Goal: Transaction & Acquisition: Purchase product/service

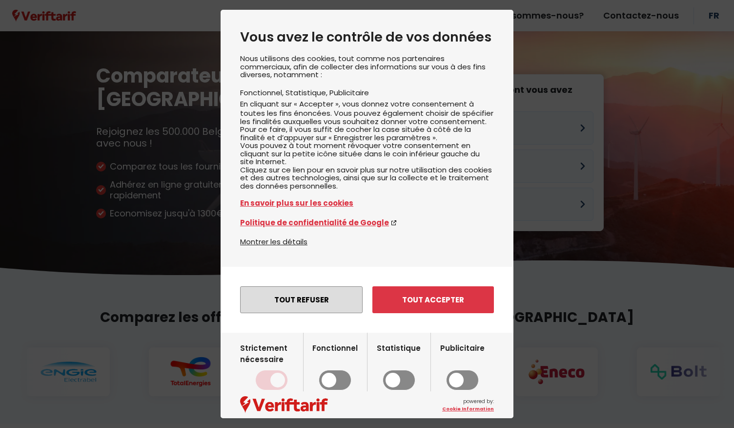
click at [325, 313] on button "Tout refuser" at bounding box center [301, 299] width 123 height 27
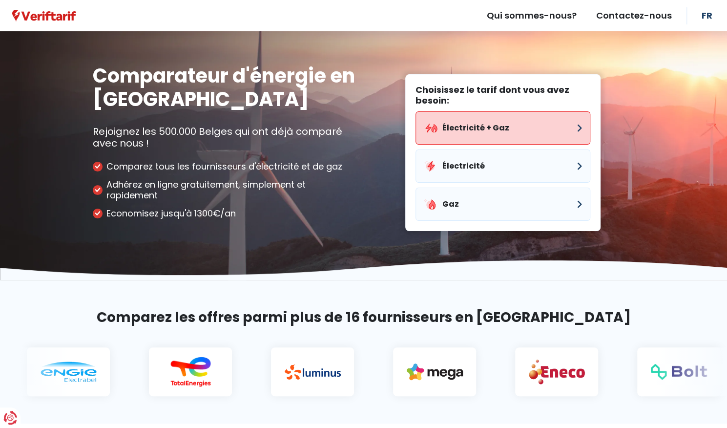
click at [484, 138] on button "Électricité + Gaz" at bounding box center [503, 127] width 175 height 33
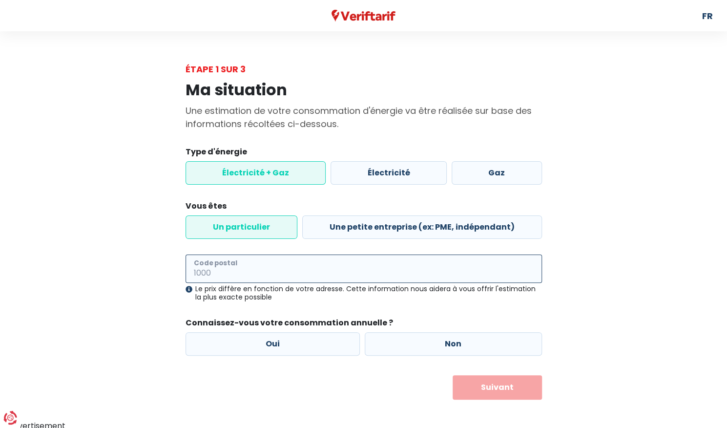
click at [265, 265] on input "Code postal" at bounding box center [364, 268] width 356 height 28
type input "1160"
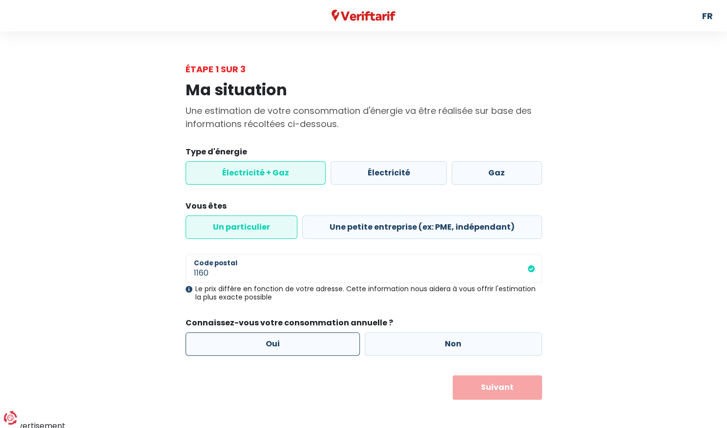
click at [292, 342] on label "Oui" at bounding box center [273, 343] width 175 height 23
click at [292, 342] on input "Oui" at bounding box center [273, 343] width 175 height 23
radio input "true"
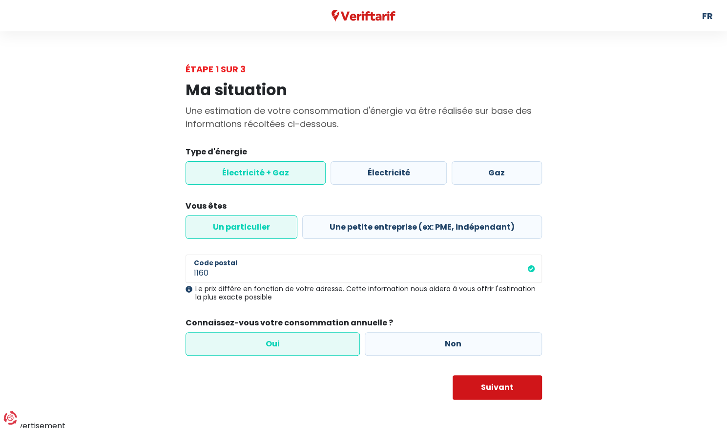
click at [511, 384] on button "Suivant" at bounding box center [497, 387] width 89 height 24
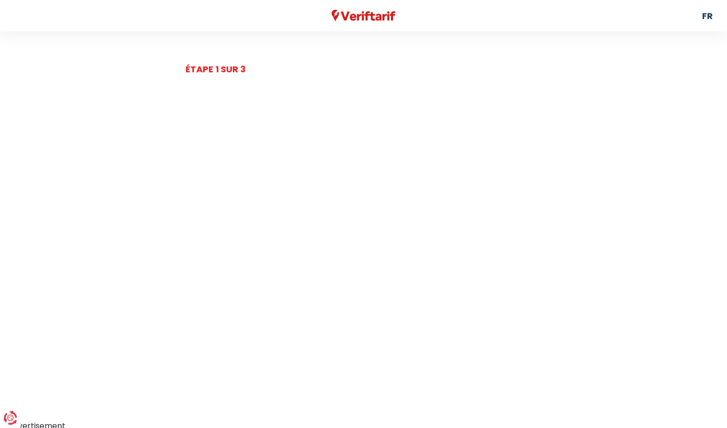
select select
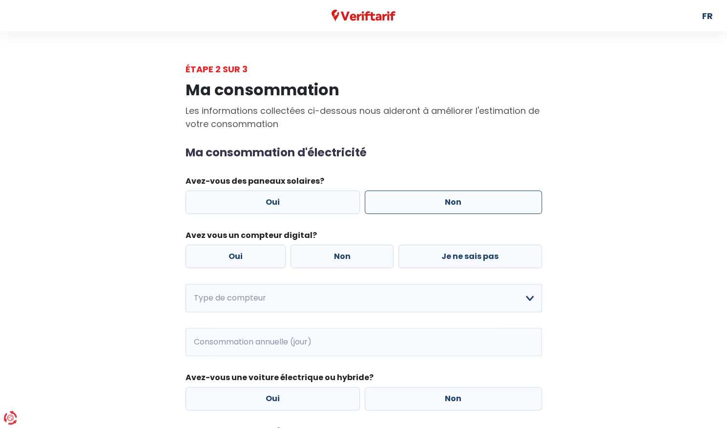
click at [471, 208] on label "Non" at bounding box center [453, 201] width 177 height 23
click at [471, 208] on input "Non" at bounding box center [453, 201] width 177 height 23
radio input "true"
click at [344, 258] on label "Non" at bounding box center [342, 256] width 103 height 23
click at [344, 258] on input "Non" at bounding box center [342, 256] width 103 height 23
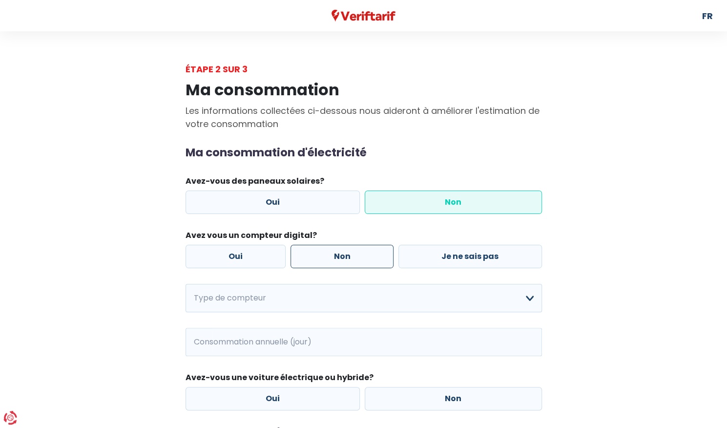
radio input "true"
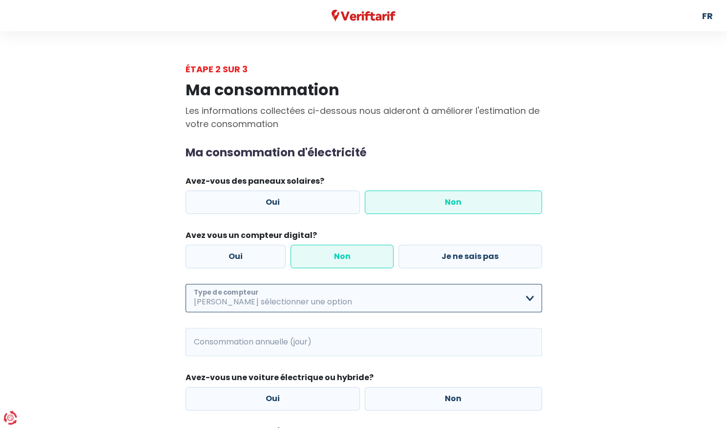
click at [310, 295] on select "Mono-horaire Bi-horaire Mono-horaire + exclusif nuit Bi-horaire + exclusif nuit…" at bounding box center [364, 298] width 356 height 28
select select "day_night_bi_hourly"
click at [186, 284] on select "Mono-horaire Bi-horaire Mono-horaire + exclusif nuit Bi-horaire + exclusif nuit…" at bounding box center [364, 298] width 356 height 28
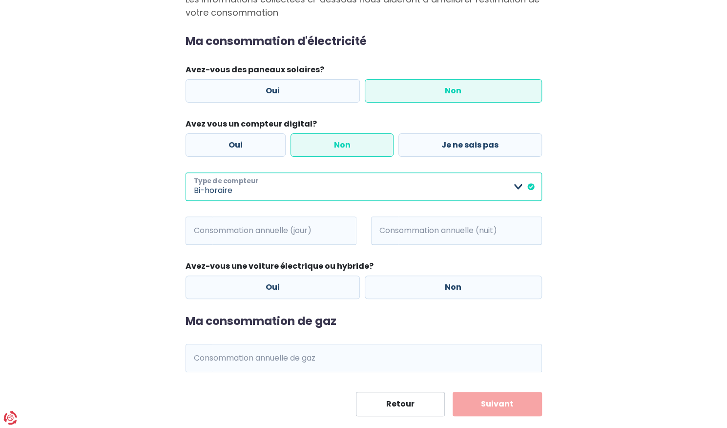
scroll to position [130, 0]
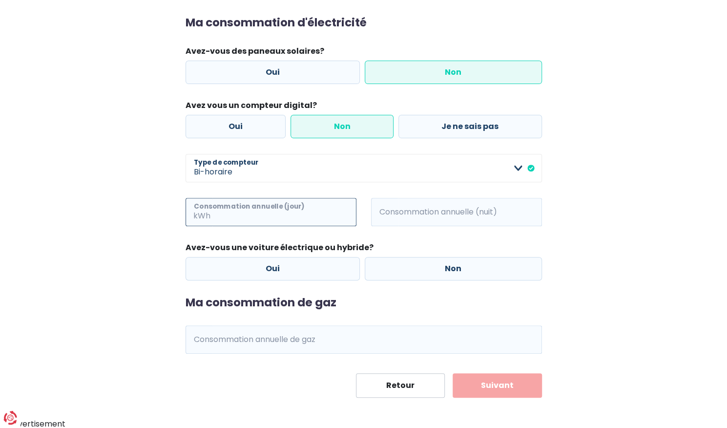
click at [307, 209] on input "Consommation annuelle (jour)" at bounding box center [284, 212] width 144 height 28
type input "1500"
click at [432, 210] on input "Consommation annuelle (nuit)" at bounding box center [470, 212] width 144 height 28
type input "1300"
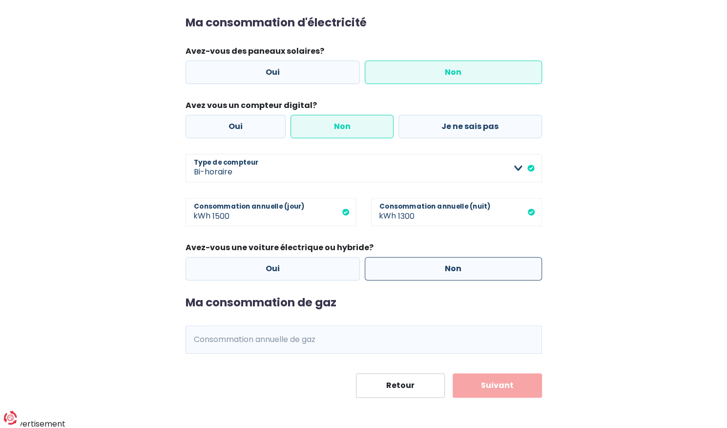
click at [427, 266] on label "Non" at bounding box center [453, 268] width 177 height 23
click at [427, 266] on input "Non" at bounding box center [453, 268] width 177 height 23
radio input "true"
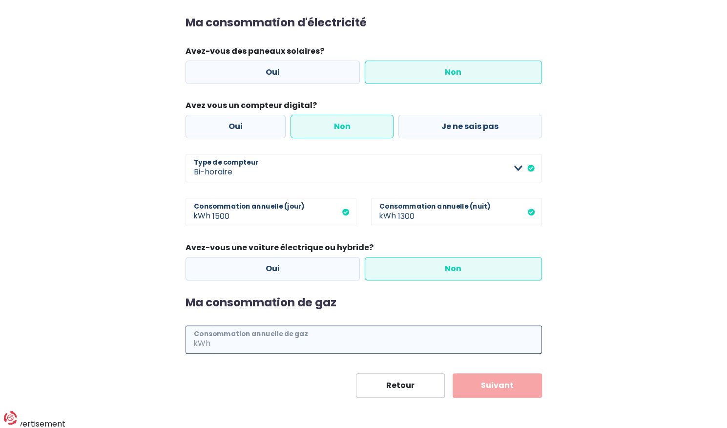
click at [358, 332] on input "Consommation annuelle de gaz" at bounding box center [377, 339] width 330 height 28
type input "1500"
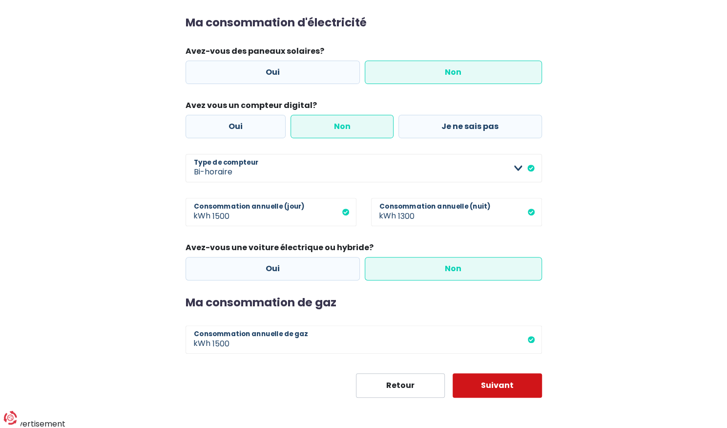
click at [504, 384] on button "Suivant" at bounding box center [497, 385] width 89 height 24
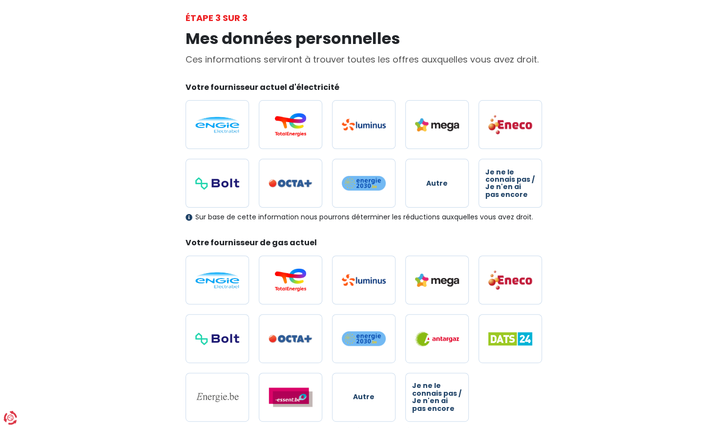
scroll to position [52, 0]
click at [227, 120] on img at bounding box center [217, 124] width 44 height 16
click at [227, 120] on input "radio" at bounding box center [217, 124] width 63 height 49
radio input "true"
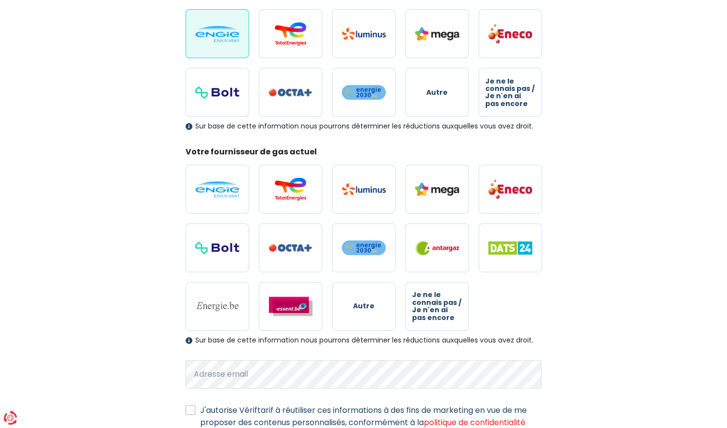
scroll to position [144, 0]
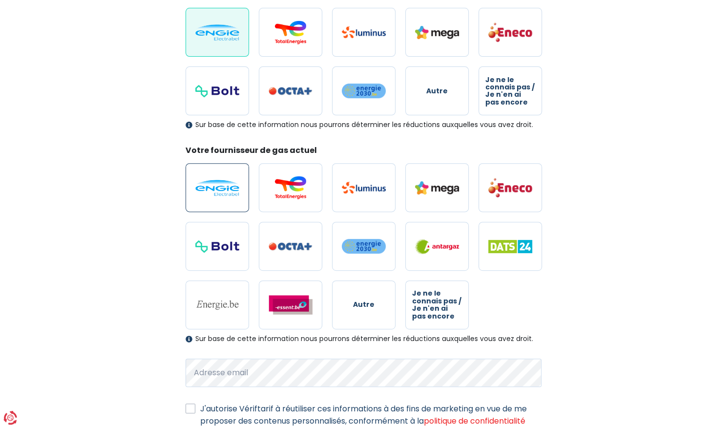
click at [212, 185] on img at bounding box center [217, 188] width 44 height 16
click at [212, 185] on input "radio" at bounding box center [217, 187] width 63 height 49
radio input "true"
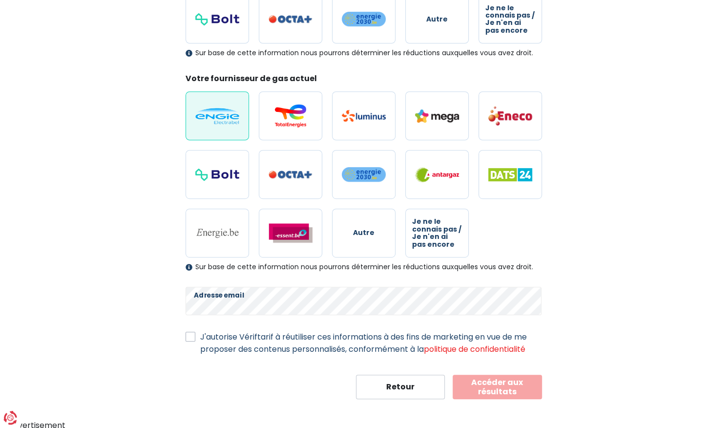
click at [200, 340] on label "J'autorise Vériftarif à réutiliser ces informations à des fins de marketing en …" at bounding box center [371, 343] width 342 height 24
click at [187, 340] on input "J'autorise Vériftarif à réutiliser ces informations à des fins de marketing en …" at bounding box center [191, 336] width 10 height 10
checkbox input "true"
click at [473, 384] on button "Accéder aux résultats" at bounding box center [497, 387] width 89 height 24
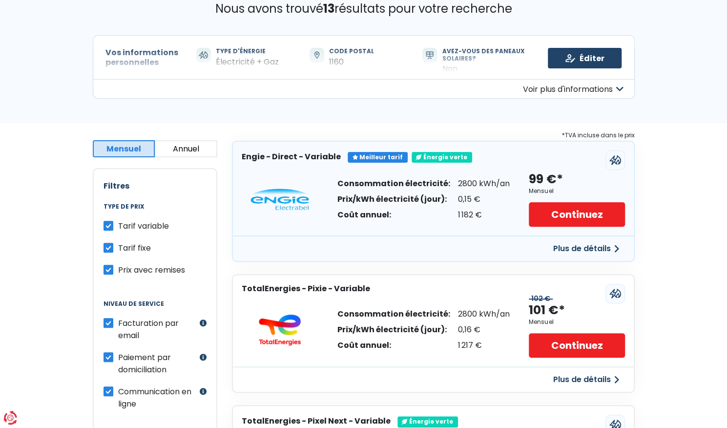
scroll to position [67, 0]
click at [118, 228] on label "Tarif variable" at bounding box center [143, 225] width 51 height 12
click at [106, 228] on input "Tarif variable" at bounding box center [109, 224] width 10 height 10
checkbox input "false"
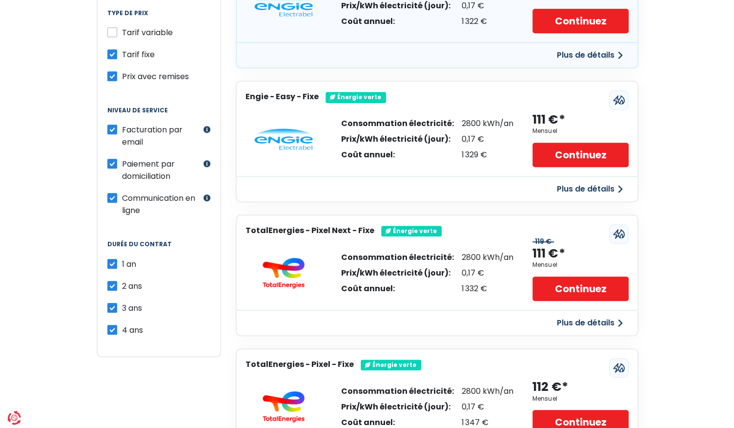
scroll to position [164, 0]
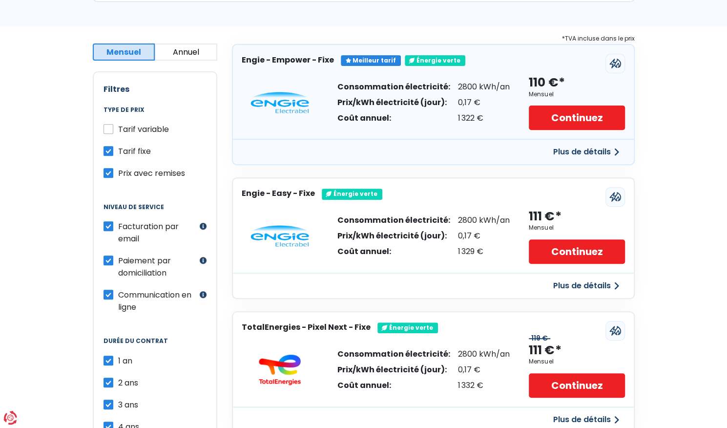
click at [578, 155] on button "Plus de détails" at bounding box center [586, 152] width 78 height 18
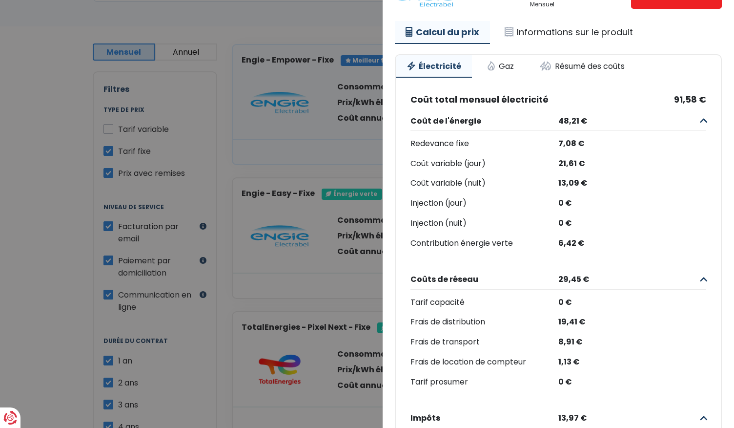
scroll to position [93, 0]
click at [501, 65] on link "Gaz" at bounding box center [500, 65] width 49 height 21
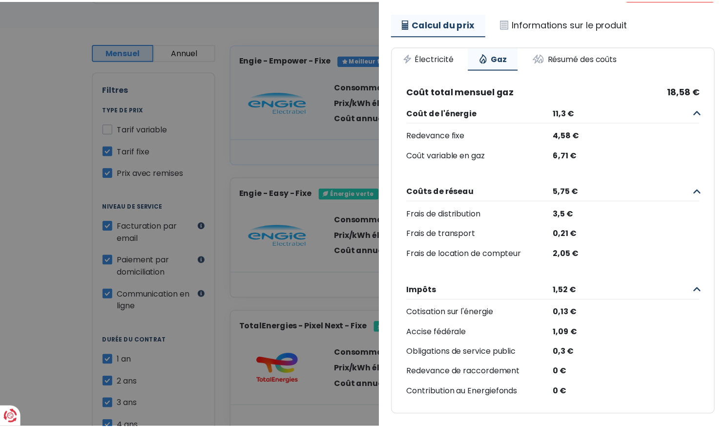
scroll to position [0, 0]
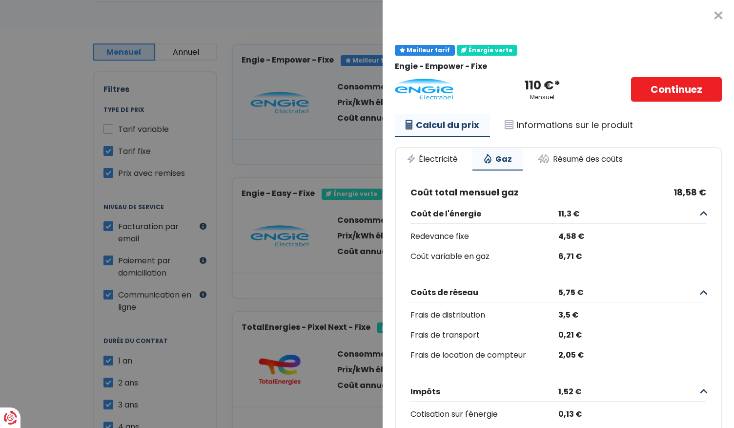
click at [706, 14] on button "×" at bounding box center [718, 15] width 31 height 31
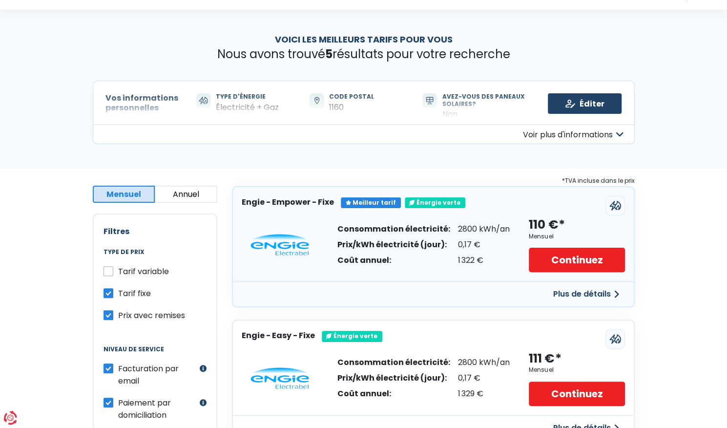
scroll to position [14, 0]
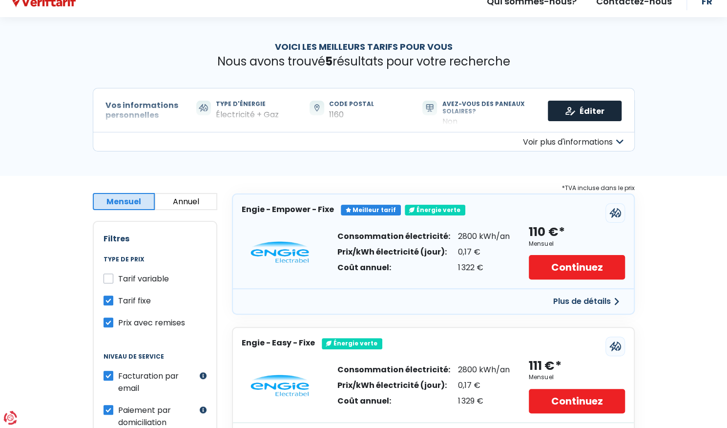
click at [594, 112] on link "Éditer" at bounding box center [585, 111] width 74 height 21
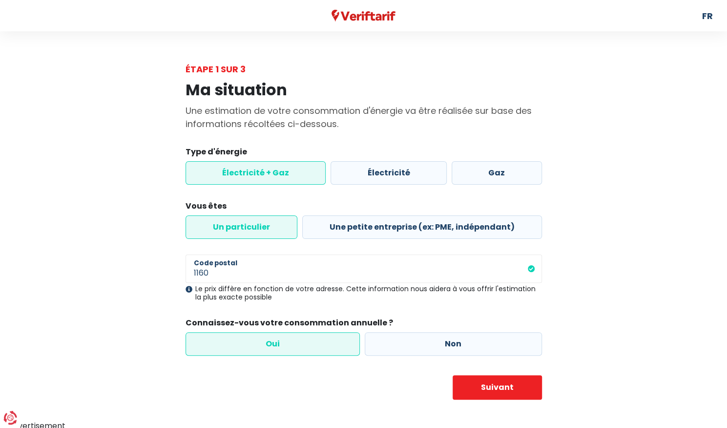
scroll to position [2, 0]
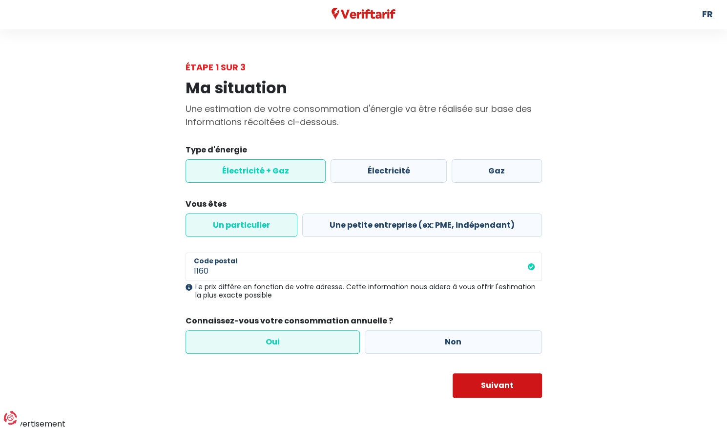
click at [493, 382] on button "Suivant" at bounding box center [497, 385] width 89 height 24
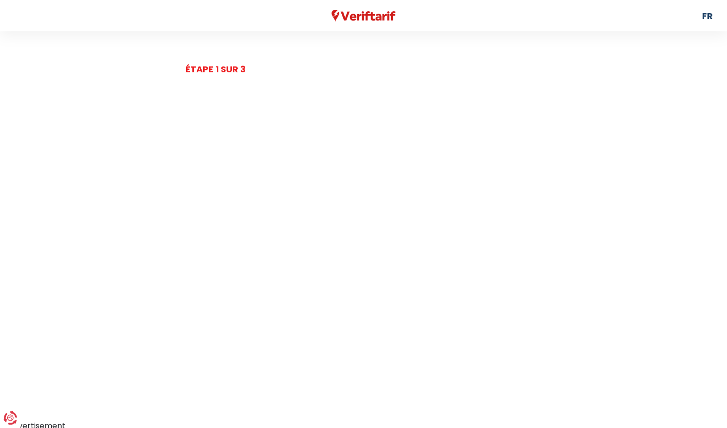
select select "day_night_bi_hourly"
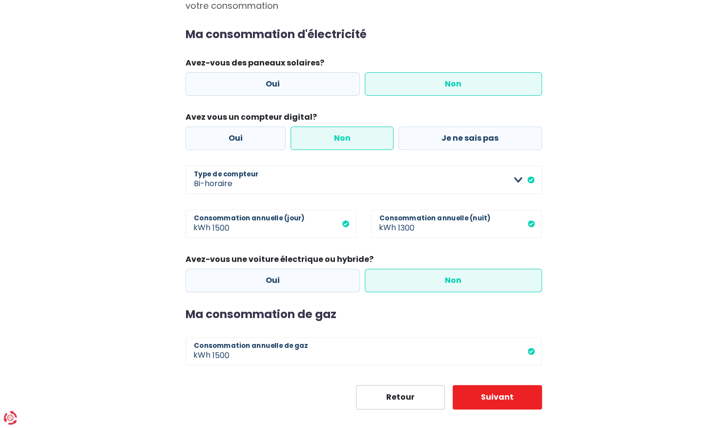
scroll to position [130, 0]
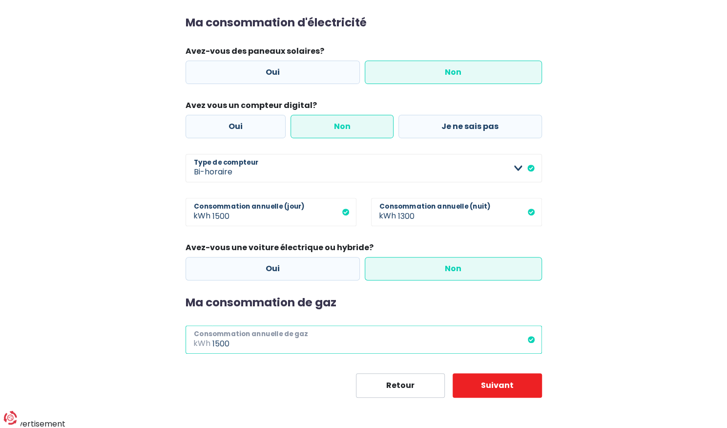
click at [240, 343] on input "1500" at bounding box center [377, 339] width 330 height 28
type input "17000"
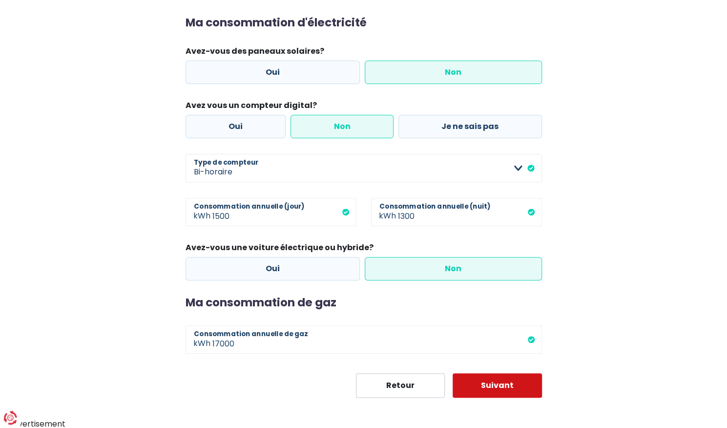
click at [503, 383] on button "Suivant" at bounding box center [497, 385] width 89 height 24
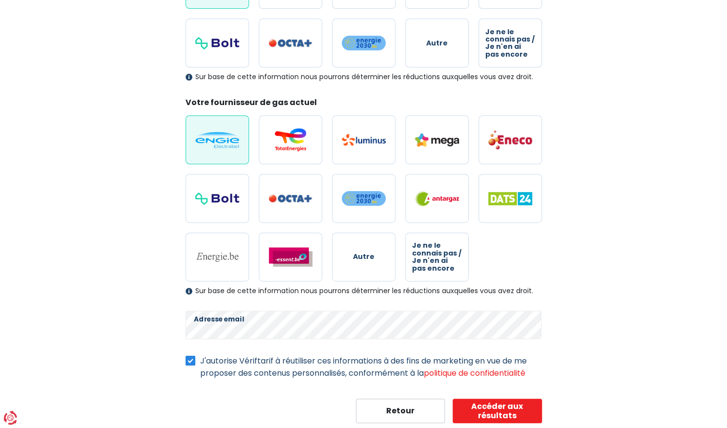
scroll to position [215, 0]
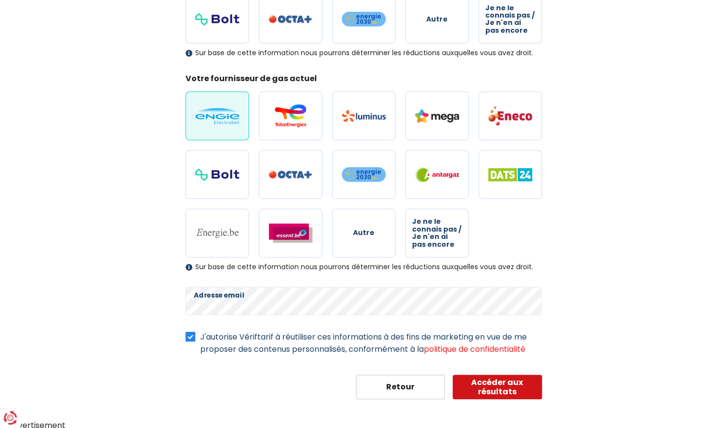
click at [507, 385] on button "Accéder aux résultats" at bounding box center [497, 387] width 89 height 24
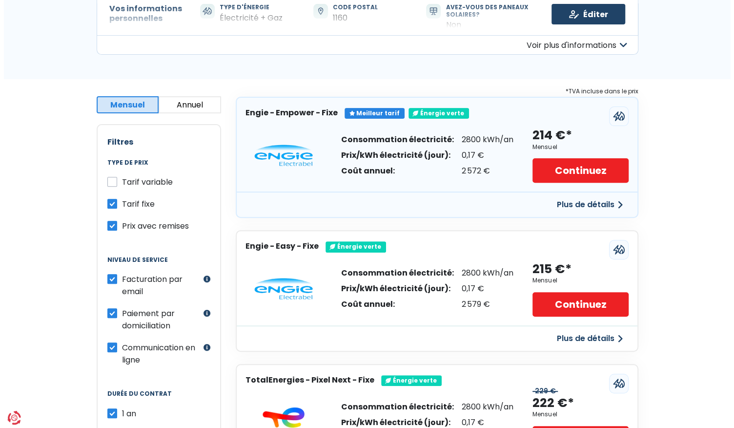
scroll to position [97, 0]
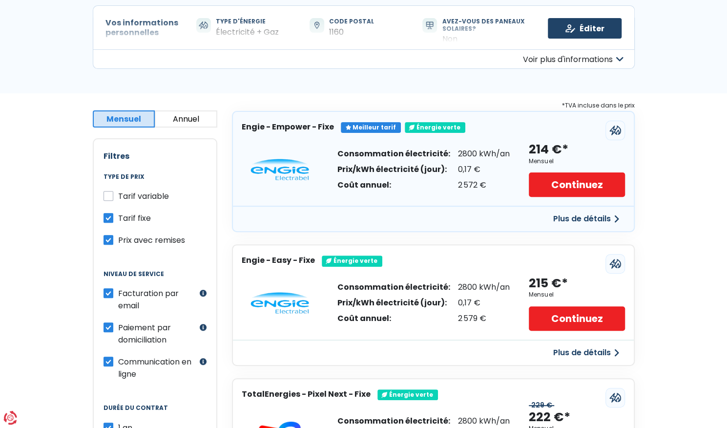
click at [586, 219] on button "Plus de détails" at bounding box center [586, 219] width 78 height 18
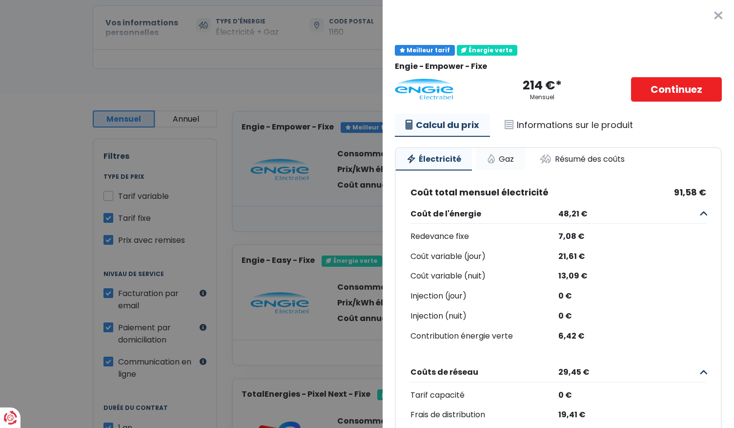
click at [500, 156] on link "Gaz" at bounding box center [500, 158] width 49 height 21
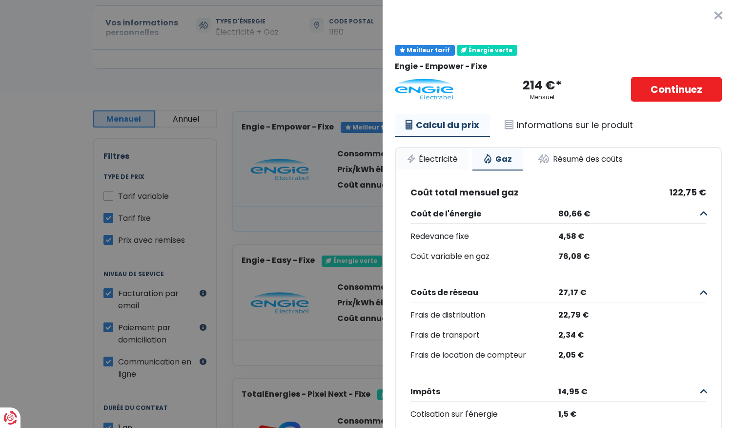
click at [436, 157] on link "Électricité" at bounding box center [432, 158] width 73 height 21
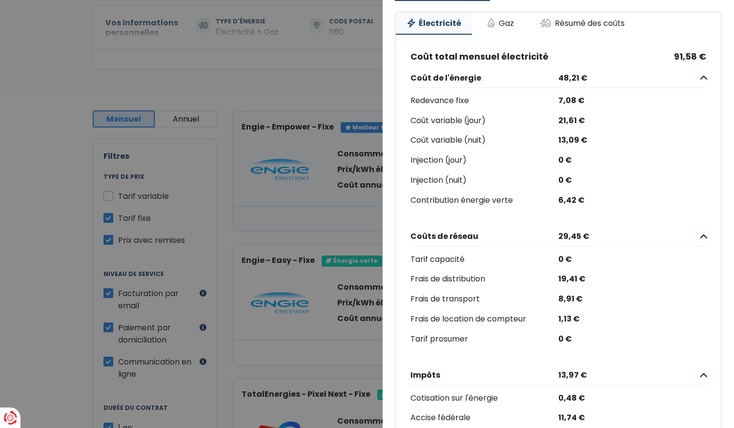
scroll to position [102, 0]
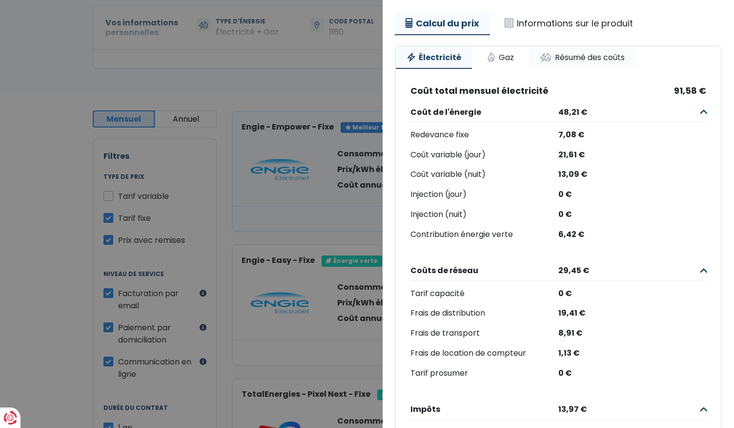
click at [585, 60] on link "Résumé des coûts" at bounding box center [582, 56] width 107 height 21
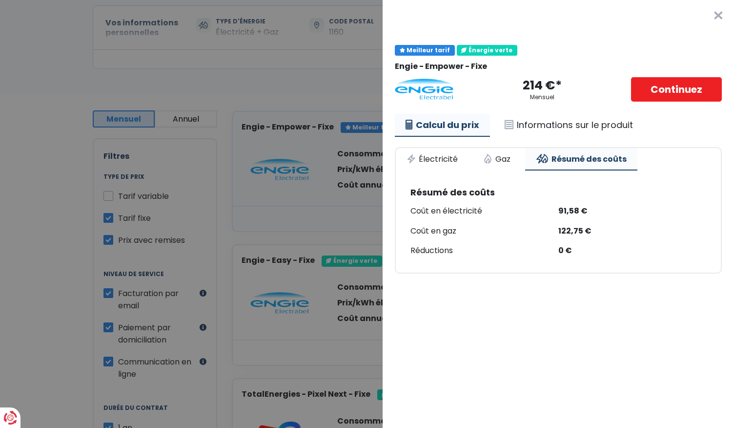
scroll to position [0, 0]
